Goal: Transaction & Acquisition: Book appointment/travel/reservation

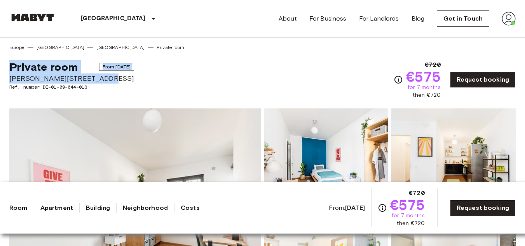
drag, startPoint x: 10, startPoint y: 66, endPoint x: 108, endPoint y: 81, distance: 99.9
click at [108, 81] on div "Private room From Aug 19 2025 Klara-Franke-Straße 24-28 Ref. number DE-01-09-04…" at bounding box center [71, 79] width 125 height 39
click at [304, 61] on div "Private room From Aug 19 2025 Klara-Franke-Straße 24-28 Ref. number DE-01-09-04…" at bounding box center [262, 75] width 507 height 48
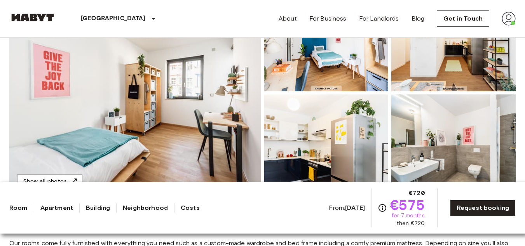
scroll to position [119, 0]
click at [187, 116] on img at bounding box center [135, 93] width 252 height 207
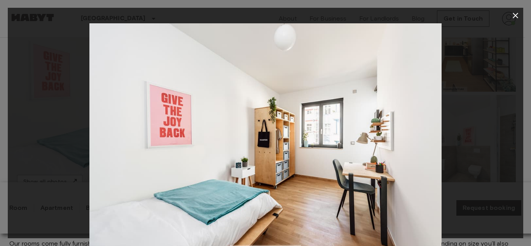
click at [515, 15] on icon "button" at bounding box center [515, 15] width 5 height 5
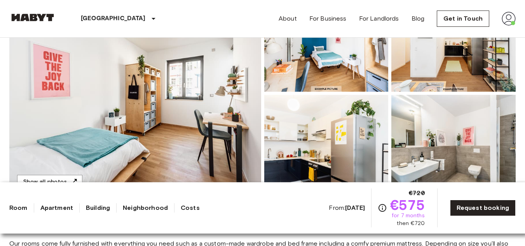
click at [295, 141] on img at bounding box center [326, 146] width 124 height 102
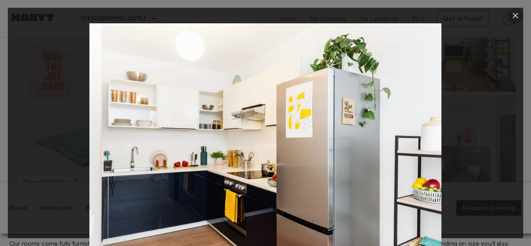
click at [513, 15] on icon "button" at bounding box center [515, 15] width 9 height 9
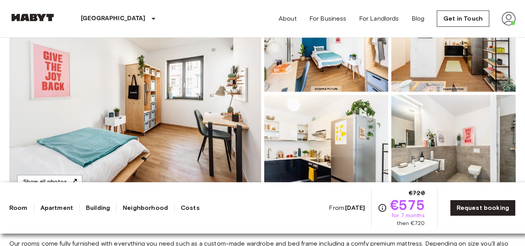
click at [297, 135] on img at bounding box center [326, 146] width 124 height 102
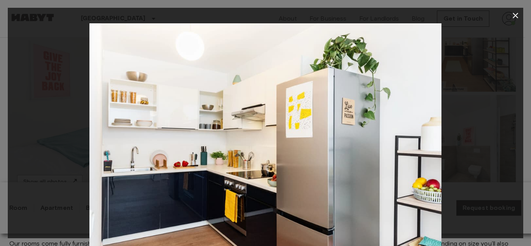
click at [447, 121] on div at bounding box center [266, 140] width 516 height 235
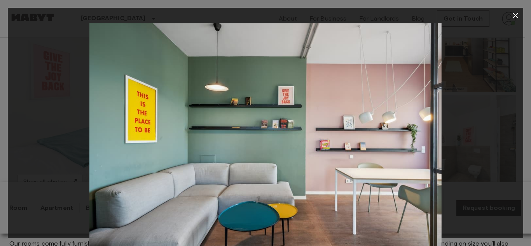
click at [517, 13] on icon "button" at bounding box center [515, 15] width 9 height 9
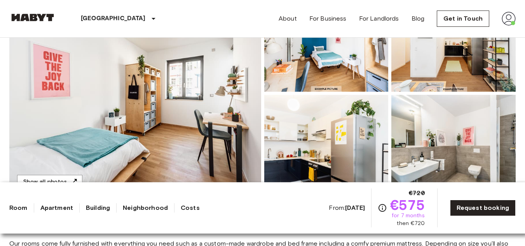
scroll to position [0, 0]
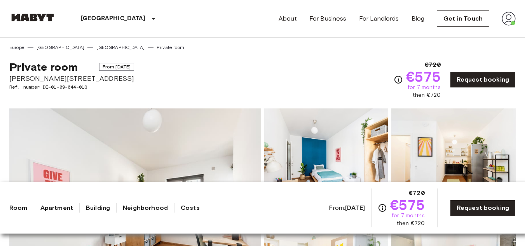
click at [47, 10] on div "Berlin Europe Amsterdam Berlin Brussels Cologne Dusseldorf Frankfurt Graz Hambu…" at bounding box center [96, 18] width 174 height 37
click at [43, 20] on img at bounding box center [32, 18] width 47 height 8
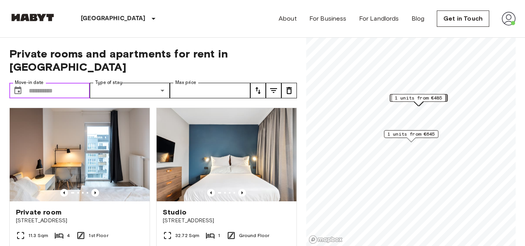
click at [73, 83] on input "Move-in date" at bounding box center [59, 91] width 61 height 16
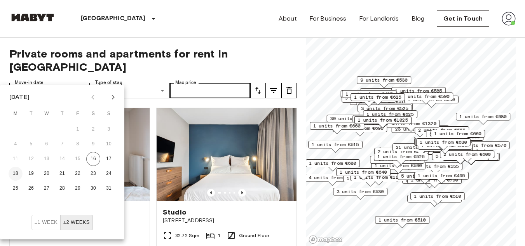
click at [17, 173] on button "18" at bounding box center [16, 174] width 14 height 14
type input "**********"
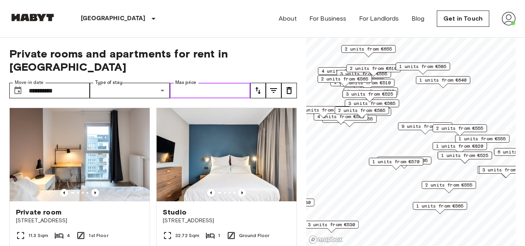
click at [189, 83] on input "Max price" at bounding box center [210, 91] width 80 height 16
type input "***"
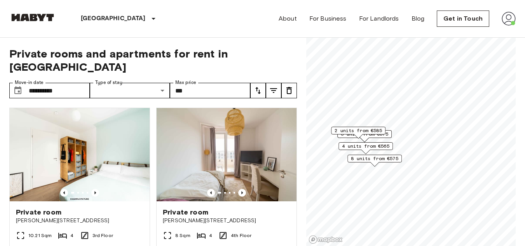
click at [362, 147] on span "4 units from €565" at bounding box center [365, 146] width 47 height 7
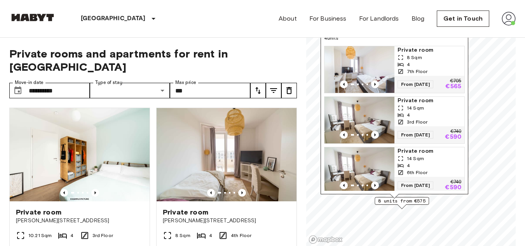
scroll to position [75, 0]
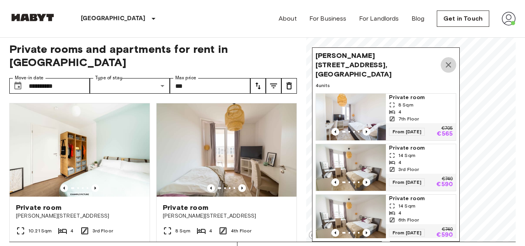
click at [449, 60] on icon "Map marker" at bounding box center [448, 64] width 9 height 9
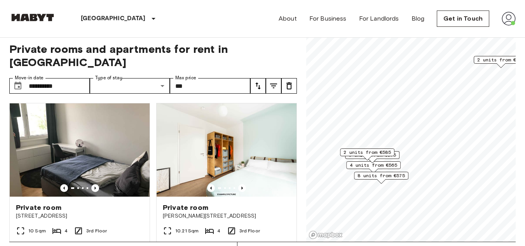
click at [381, 175] on span "8 units from €575" at bounding box center [381, 175] width 47 height 7
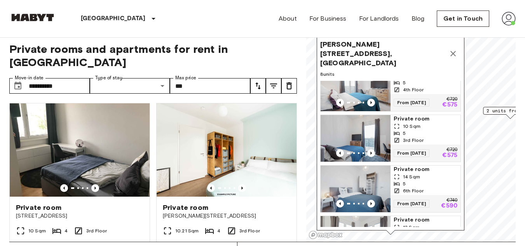
scroll to position [30, 0]
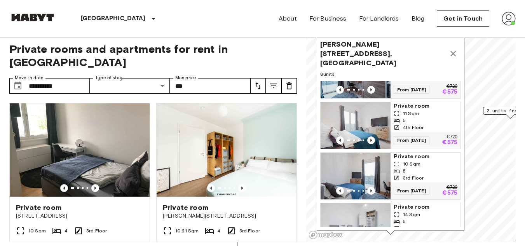
click at [402, 168] on div "5" at bounding box center [426, 171] width 64 height 7
click at [226, 34] on div "Berlin Europe Amsterdam Berlin Brussels Cologne Dusseldorf Frankfurt Graz Hambu…" at bounding box center [262, 18] width 507 height 37
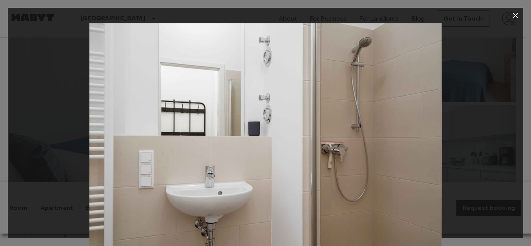
click at [514, 14] on icon "button" at bounding box center [515, 15] width 5 height 5
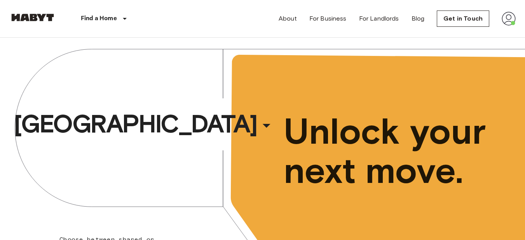
drag, startPoint x: 0, startPoint y: 0, endPoint x: 506, endPoint y: 21, distance: 506.2
click at [506, 21] on img at bounding box center [509, 19] width 14 height 14
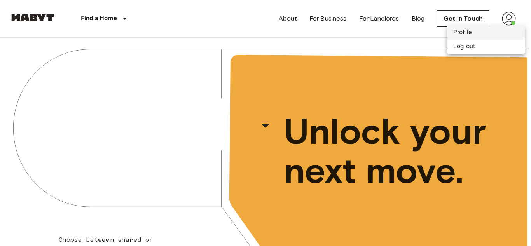
click at [474, 39] on li "Profile" at bounding box center [486, 33] width 78 height 14
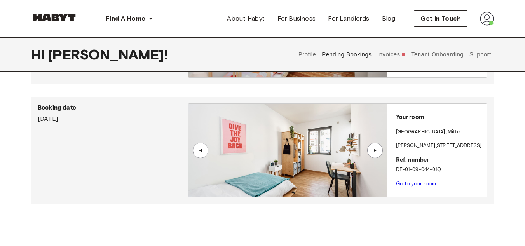
scroll to position [124, 0]
click at [416, 186] on link "Go to your room" at bounding box center [416, 184] width 40 height 6
